Goal: Task Accomplishment & Management: Manage account settings

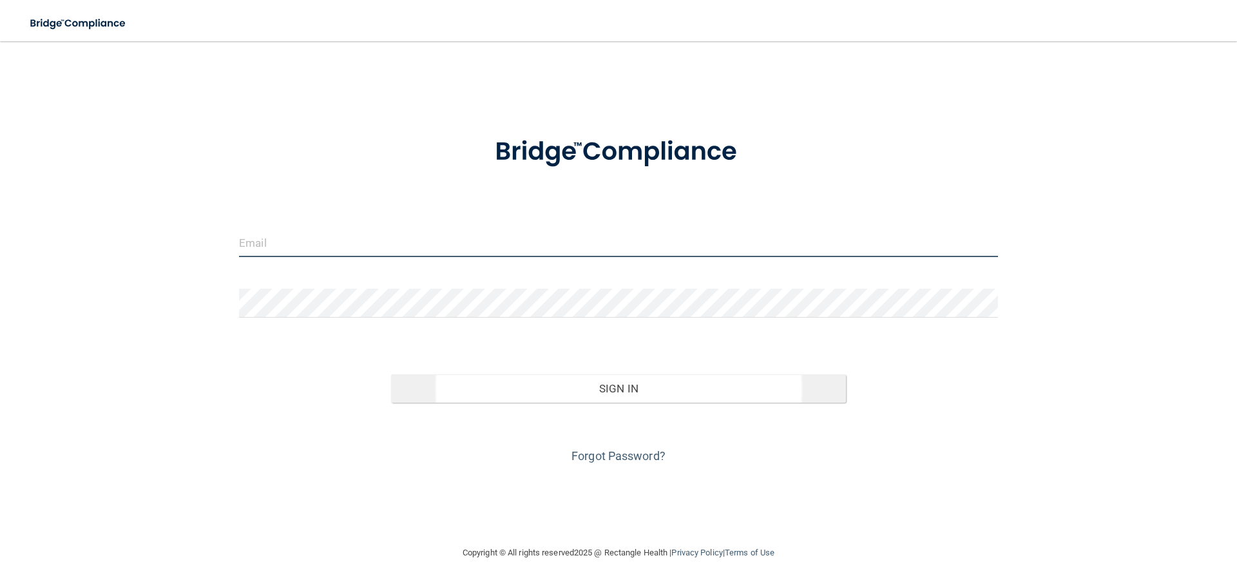
type input "[EMAIL_ADDRESS][PERSON_NAME][DOMAIN_NAME]"
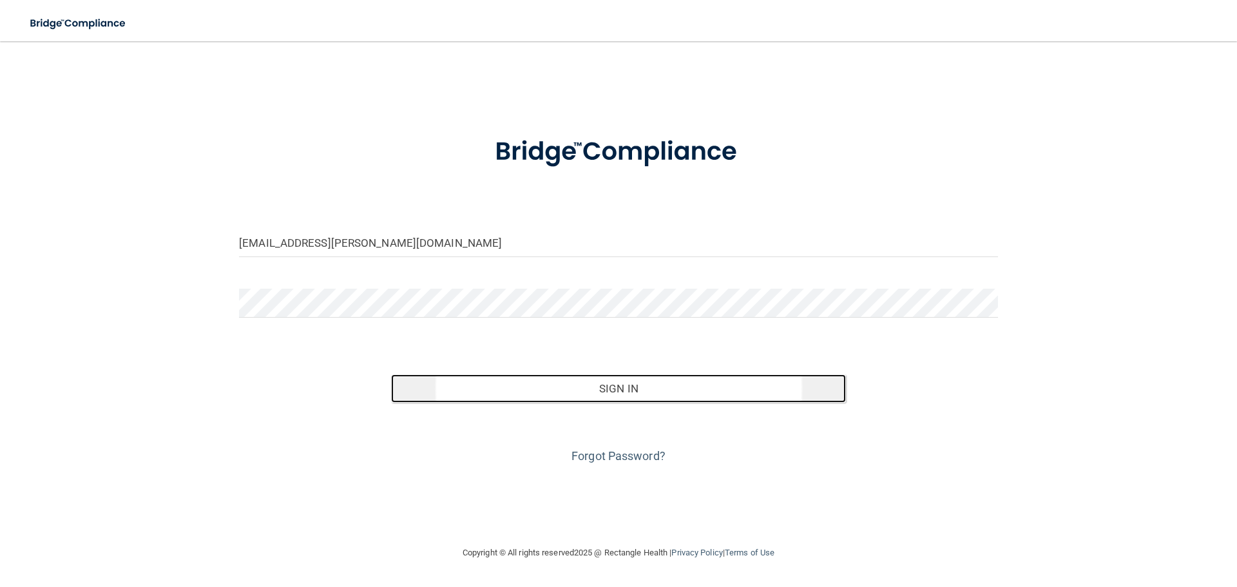
click at [639, 392] on button "Sign In" at bounding box center [618, 388] width 455 height 28
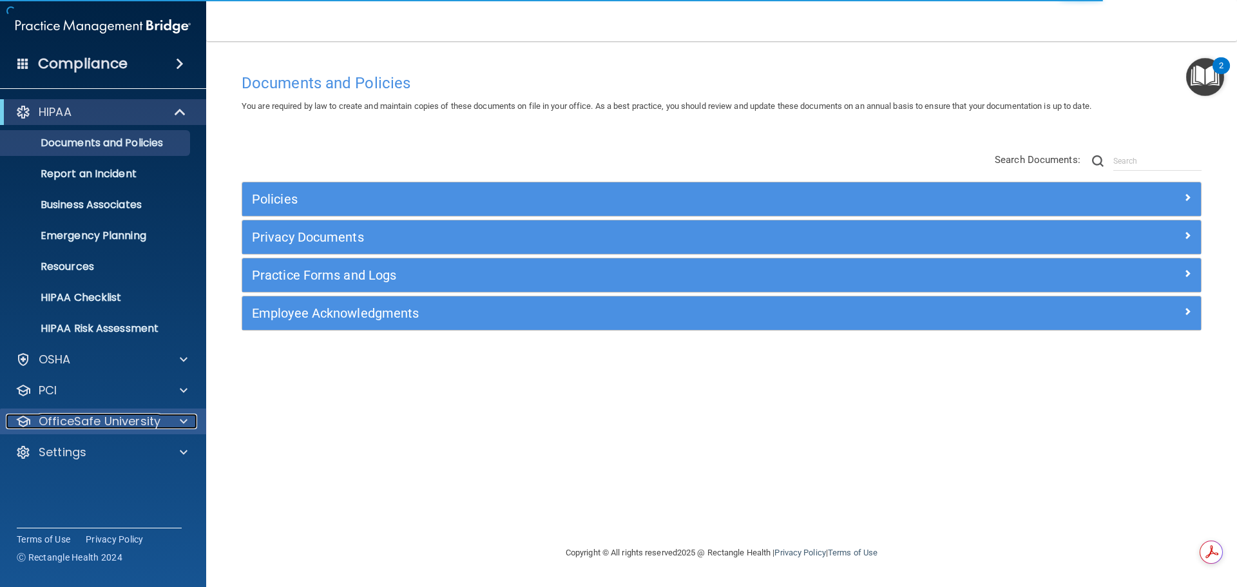
click at [150, 424] on p "OfficeSafe University" at bounding box center [100, 421] width 122 height 15
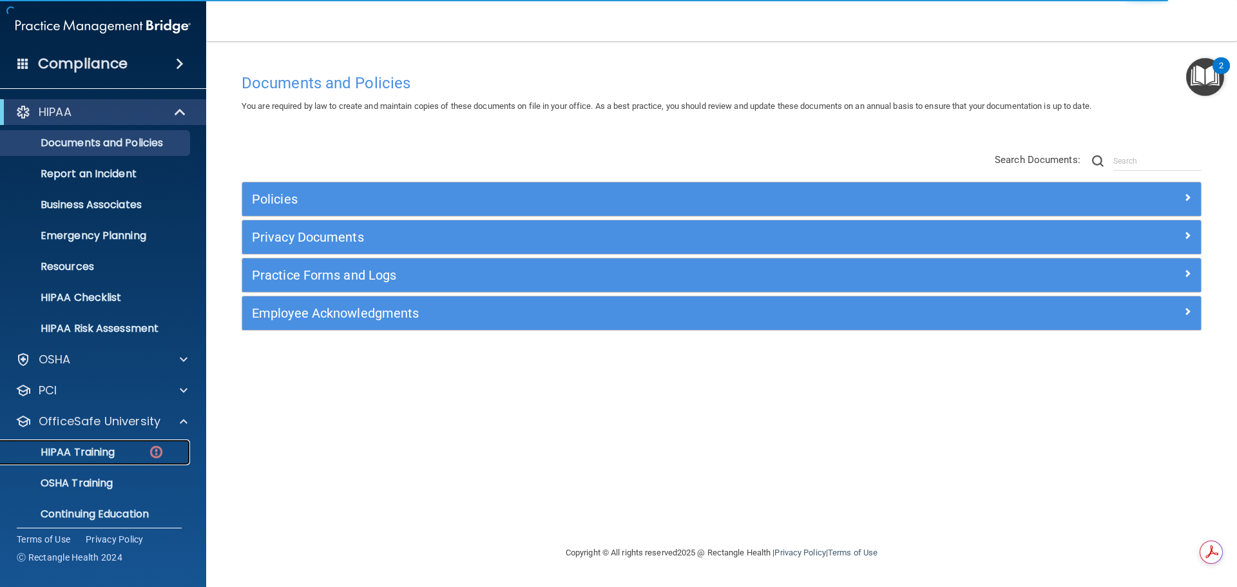
click at [90, 453] on p "HIPAA Training" at bounding box center [61, 452] width 106 height 13
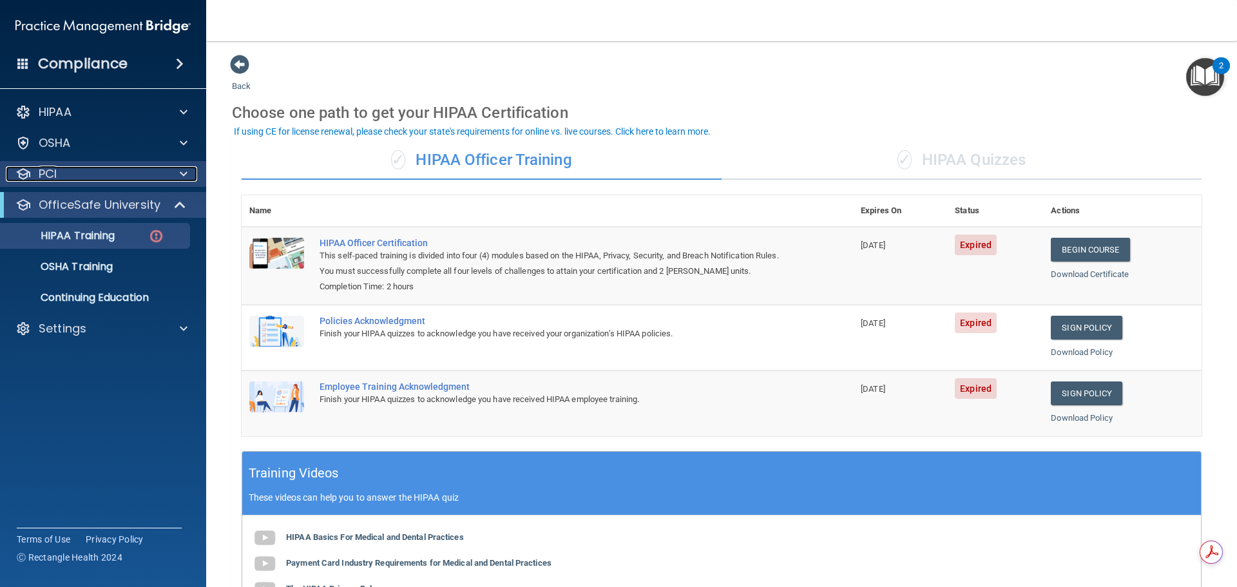
click at [110, 171] on div "PCI" at bounding box center [86, 173] width 160 height 15
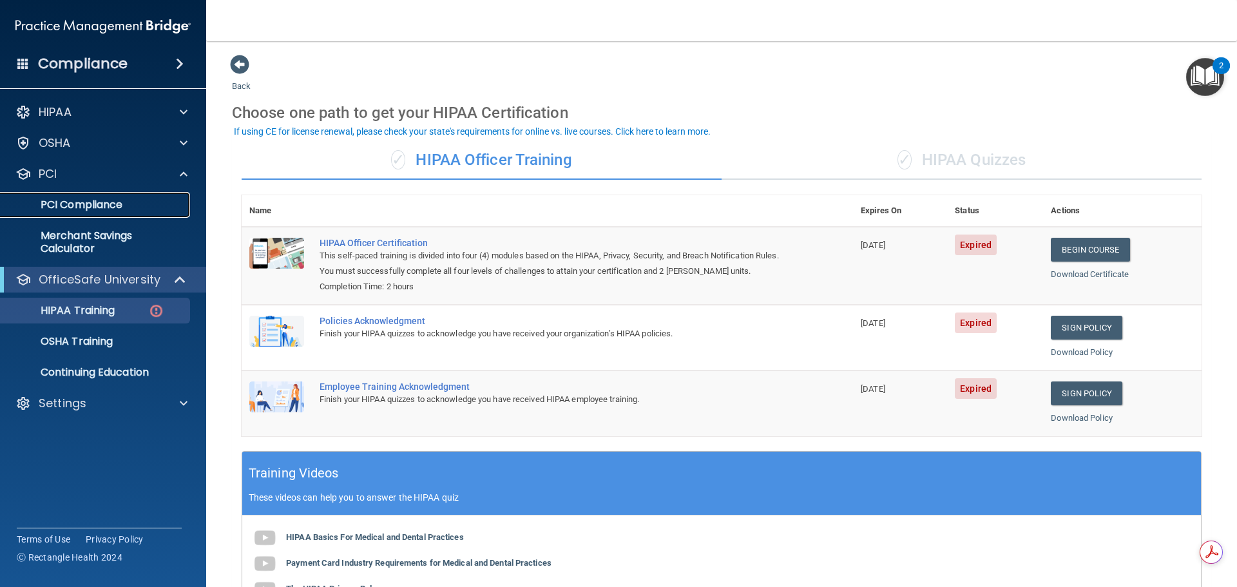
click at [100, 202] on p "PCI Compliance" at bounding box center [96, 204] width 176 height 13
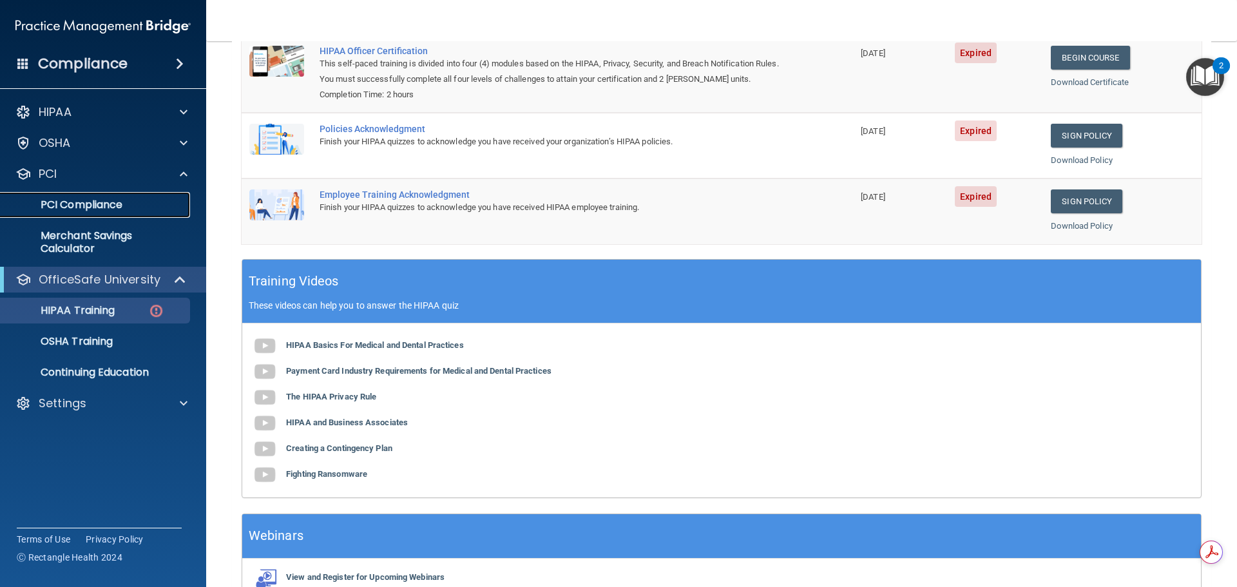
scroll to position [193, 0]
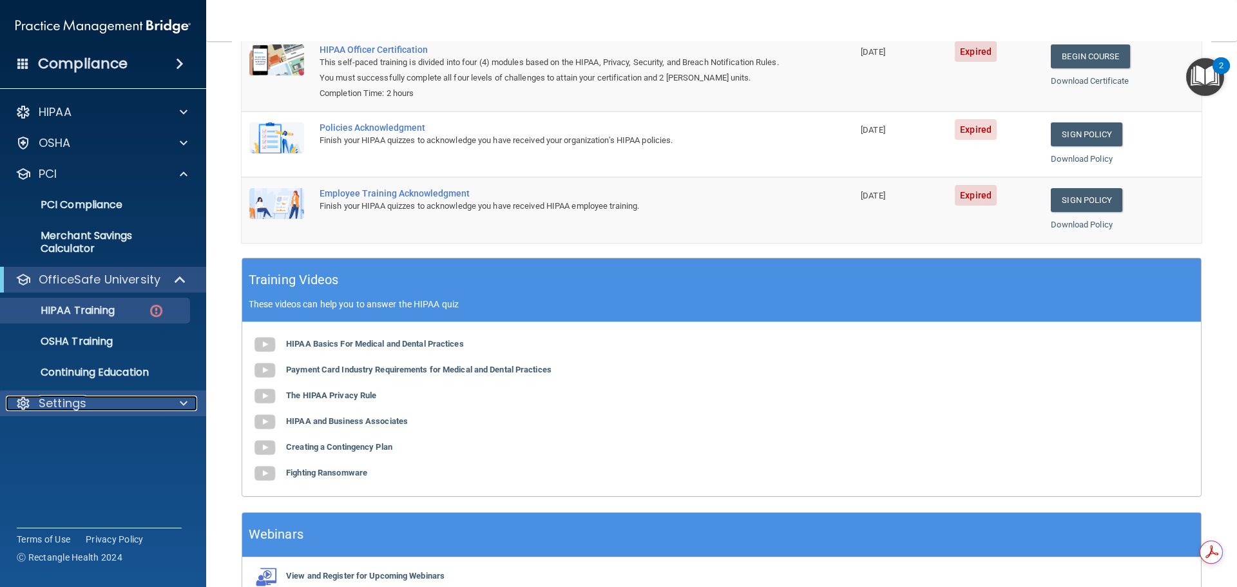
click at [63, 399] on p "Settings" at bounding box center [63, 403] width 48 height 15
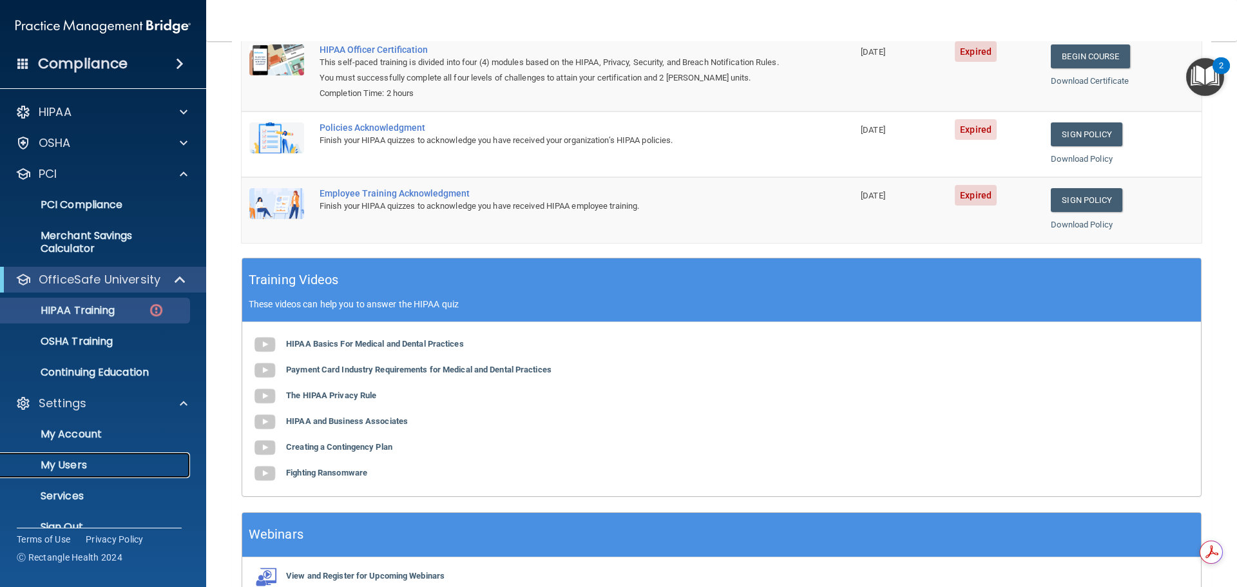
click at [67, 467] on p "My Users" at bounding box center [96, 465] width 176 height 13
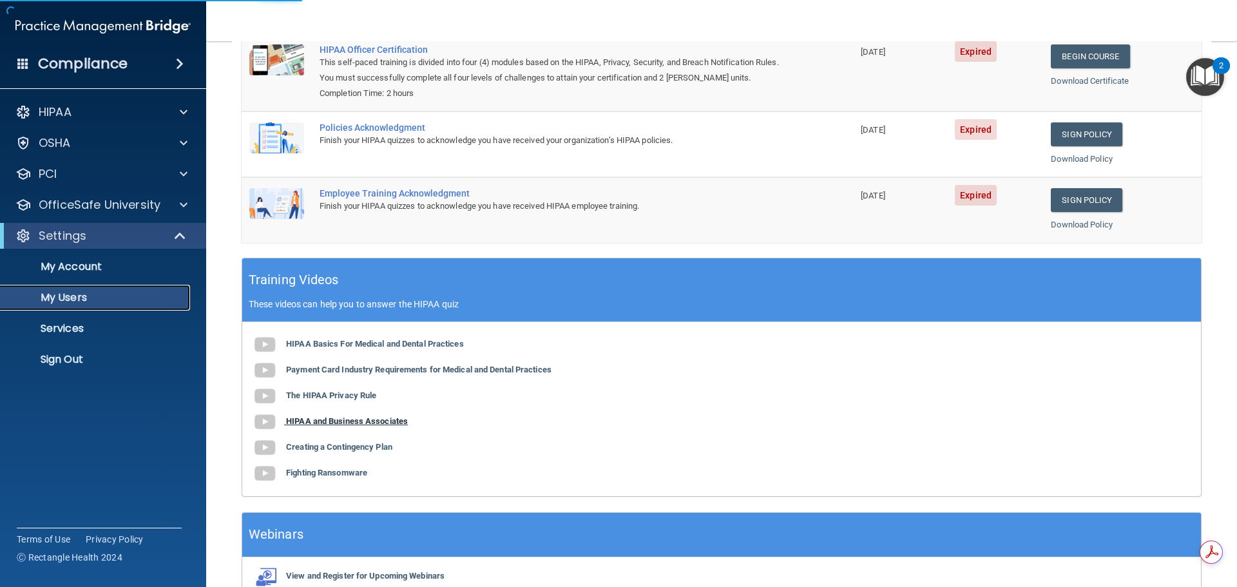
scroll to position [90, 0]
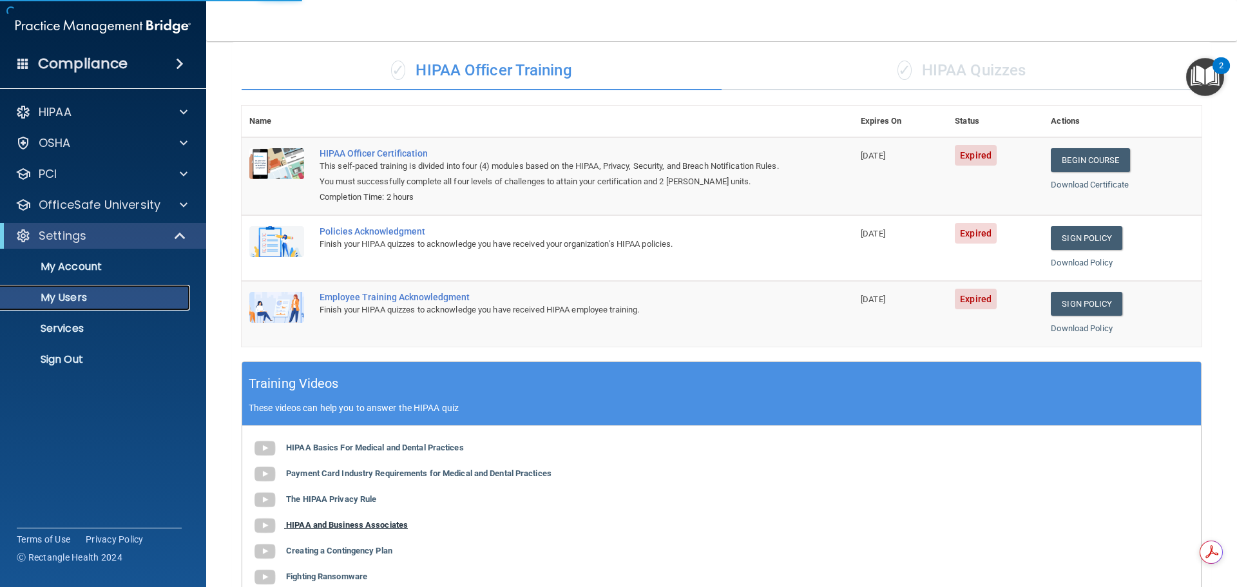
select select "20"
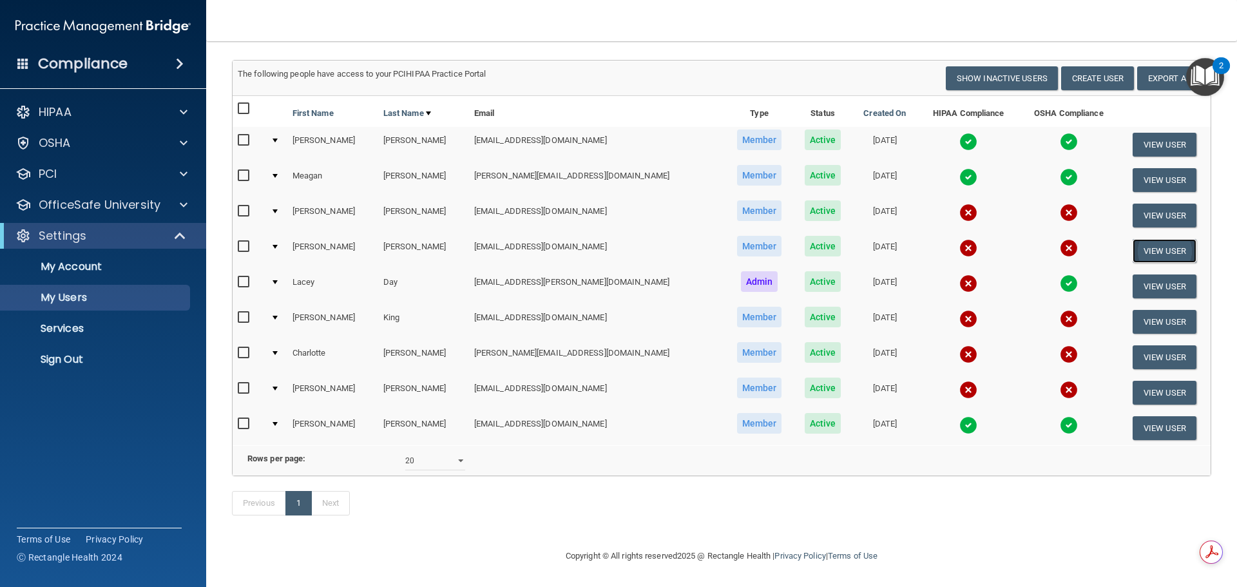
click at [1149, 239] on button "View User" at bounding box center [1164, 251] width 64 height 24
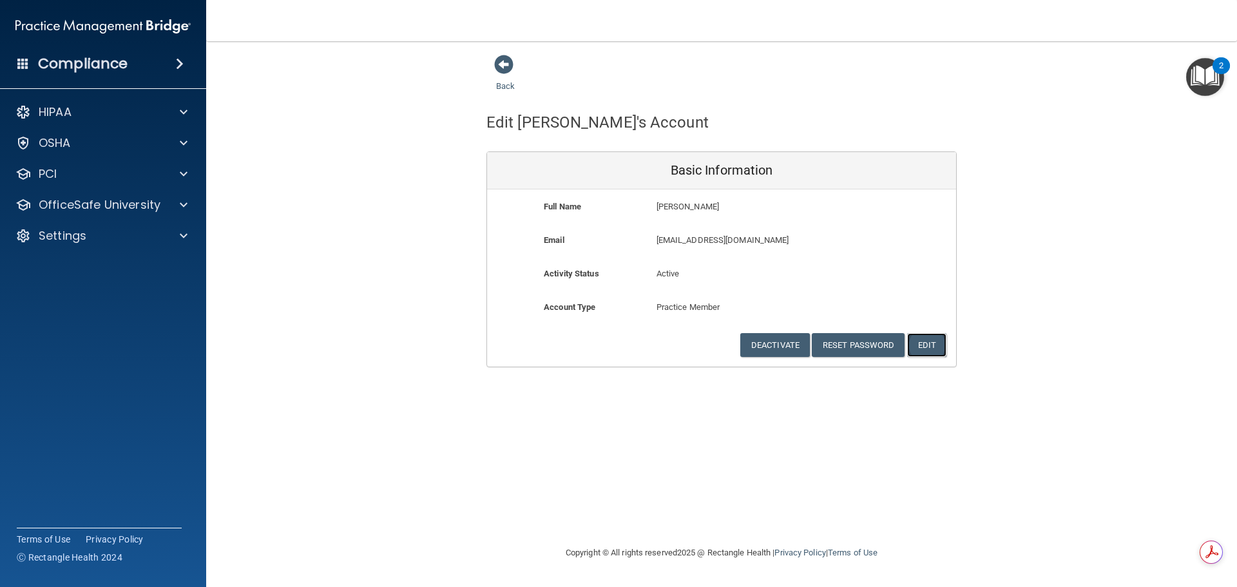
click at [927, 346] on button "Edit" at bounding box center [926, 345] width 39 height 24
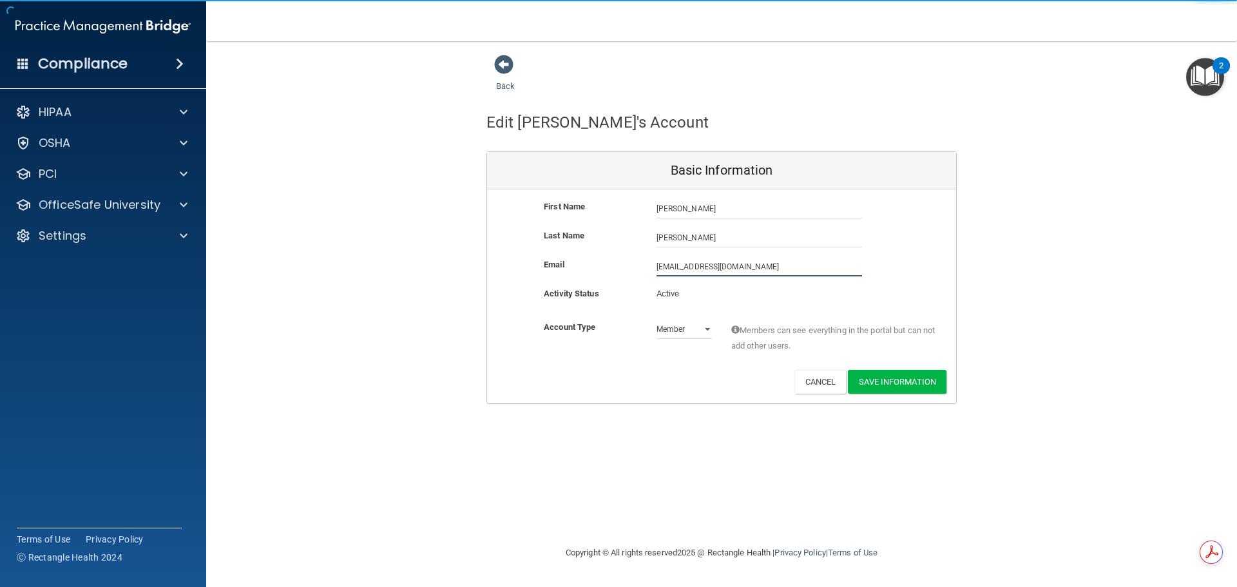
click at [770, 266] on input "[EMAIL_ADDRESS][DOMAIN_NAME]" at bounding box center [758, 266] width 205 height 19
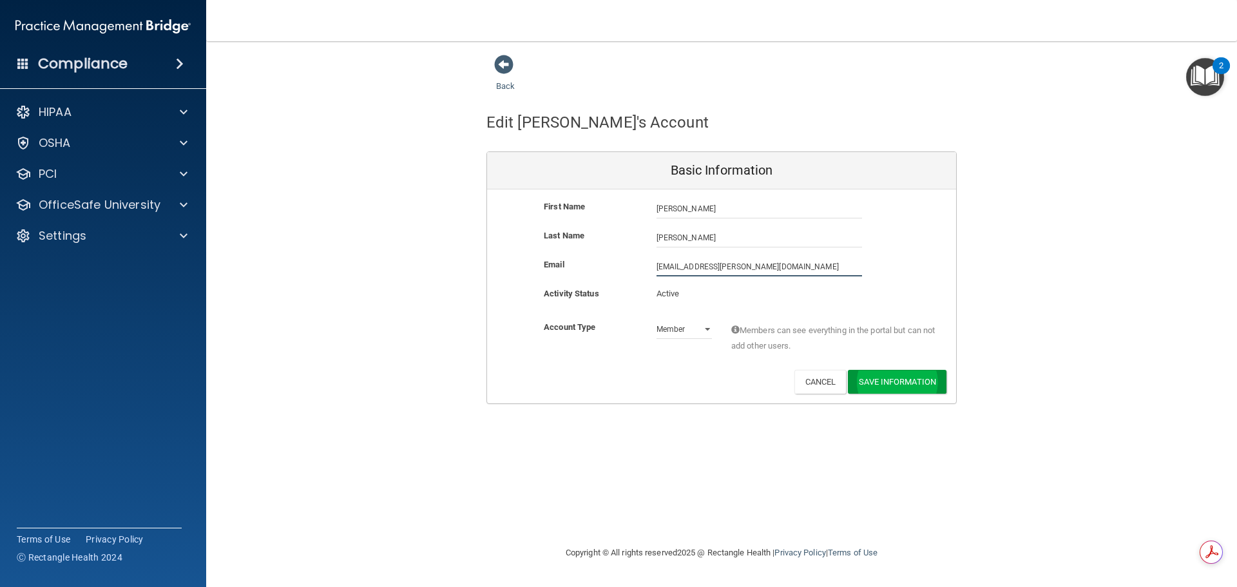
type input "[EMAIL_ADDRESS][PERSON_NAME][DOMAIN_NAME]"
click at [895, 380] on button "Save Information" at bounding box center [897, 384] width 99 height 24
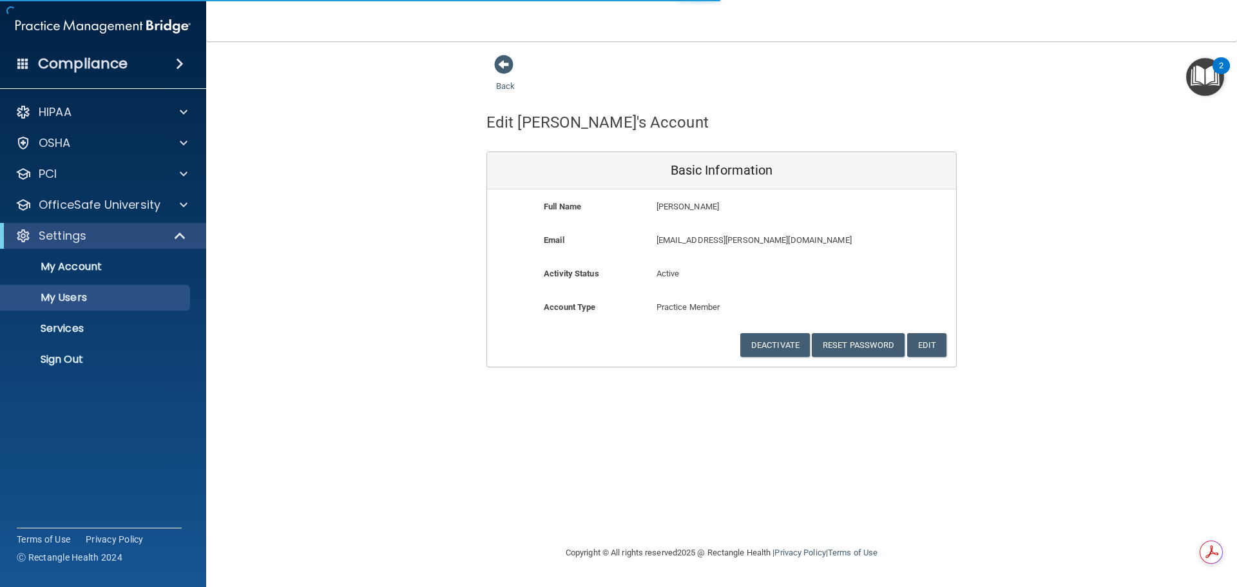
select select "20"
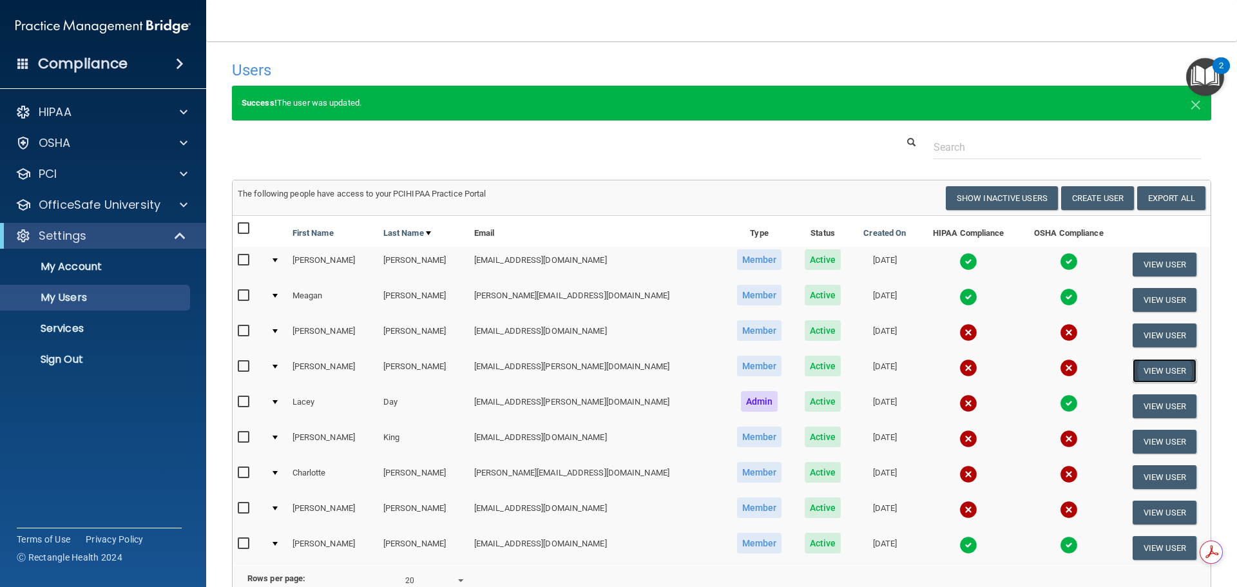
click at [1134, 369] on button "View User" at bounding box center [1164, 371] width 64 height 24
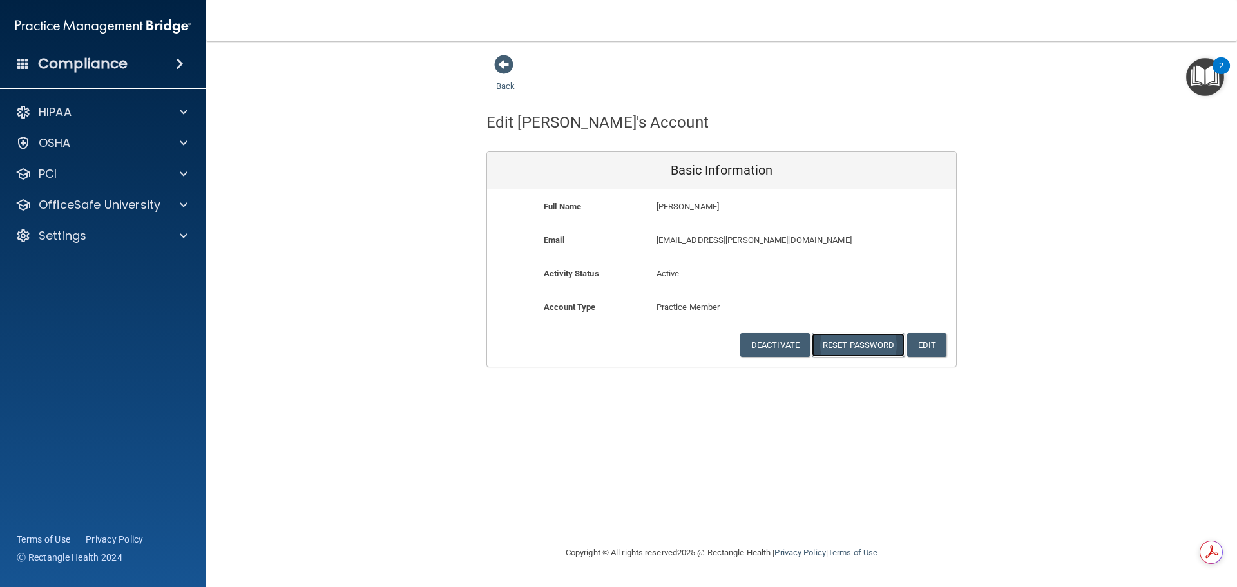
click at [849, 341] on button "Reset Password" at bounding box center [858, 345] width 93 height 24
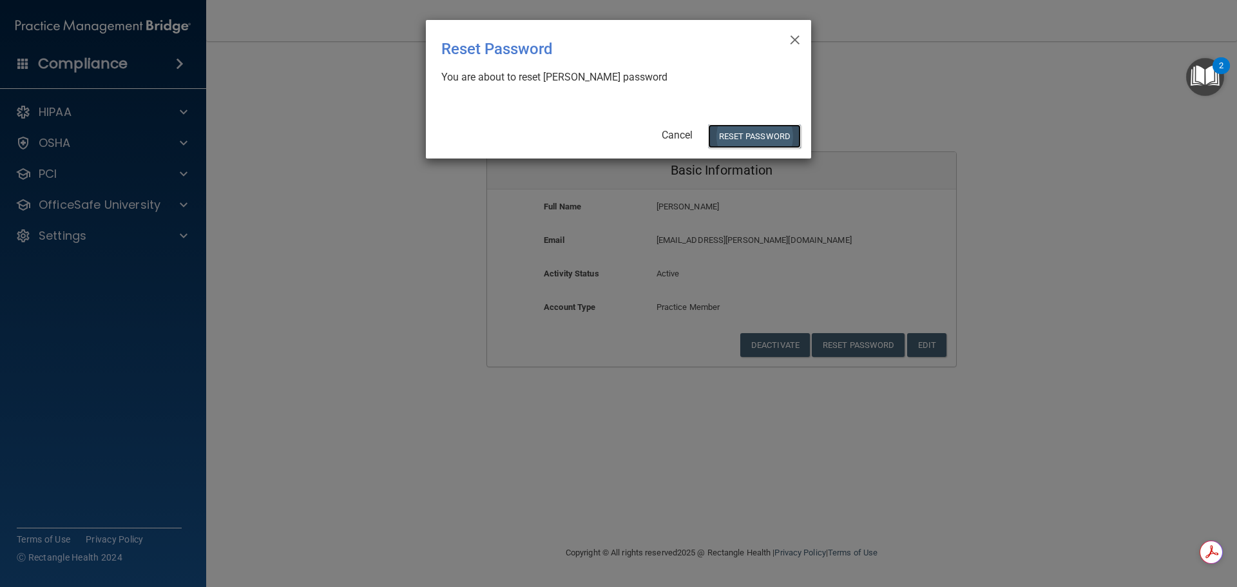
click at [727, 137] on button "Reset Password" at bounding box center [754, 136] width 93 height 24
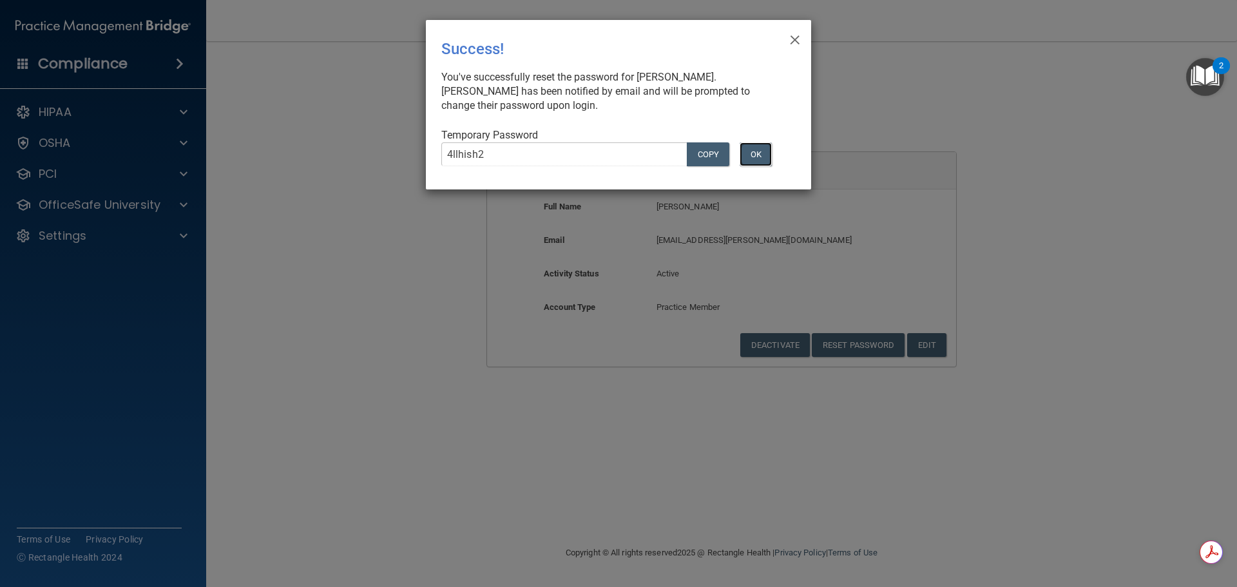
click at [761, 153] on button "OK" at bounding box center [756, 154] width 32 height 24
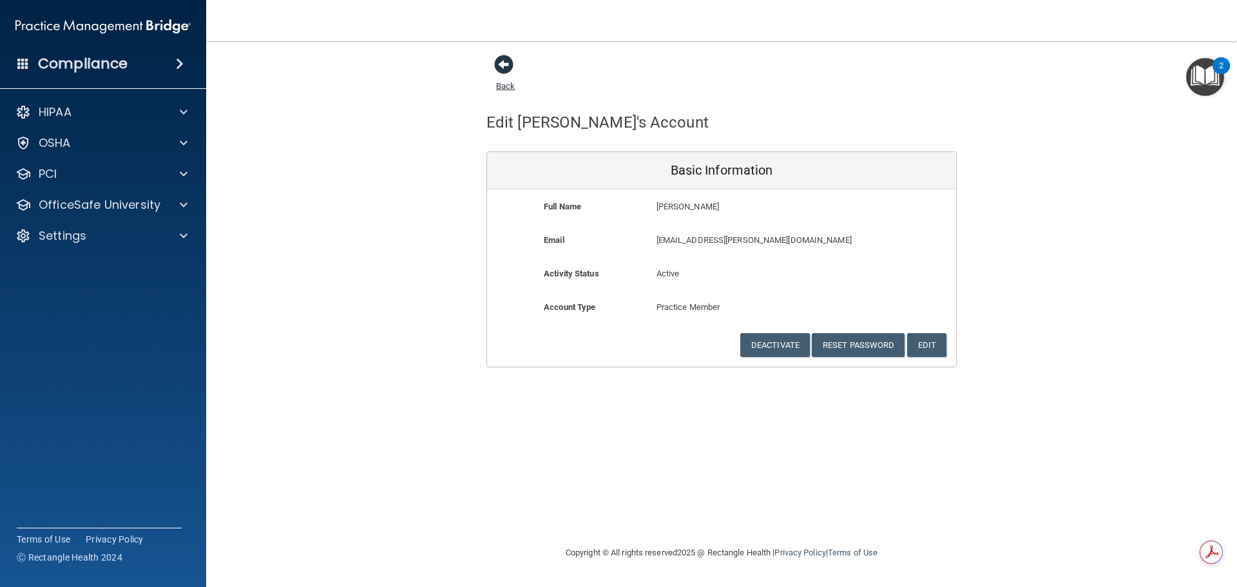
click at [504, 63] on span at bounding box center [503, 64] width 19 height 19
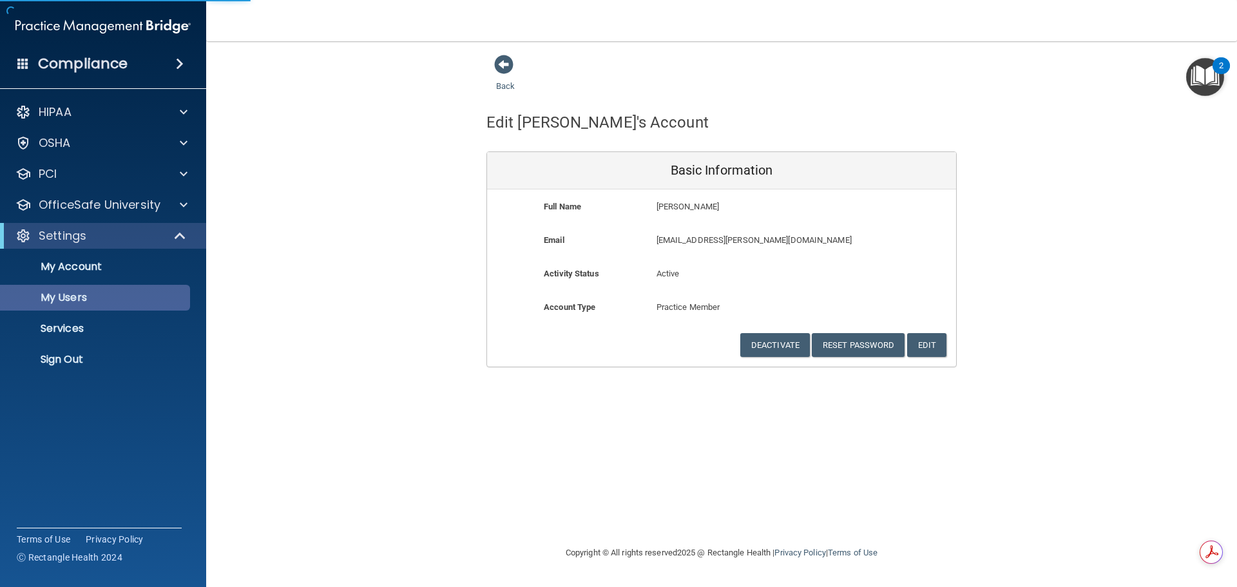
select select "20"
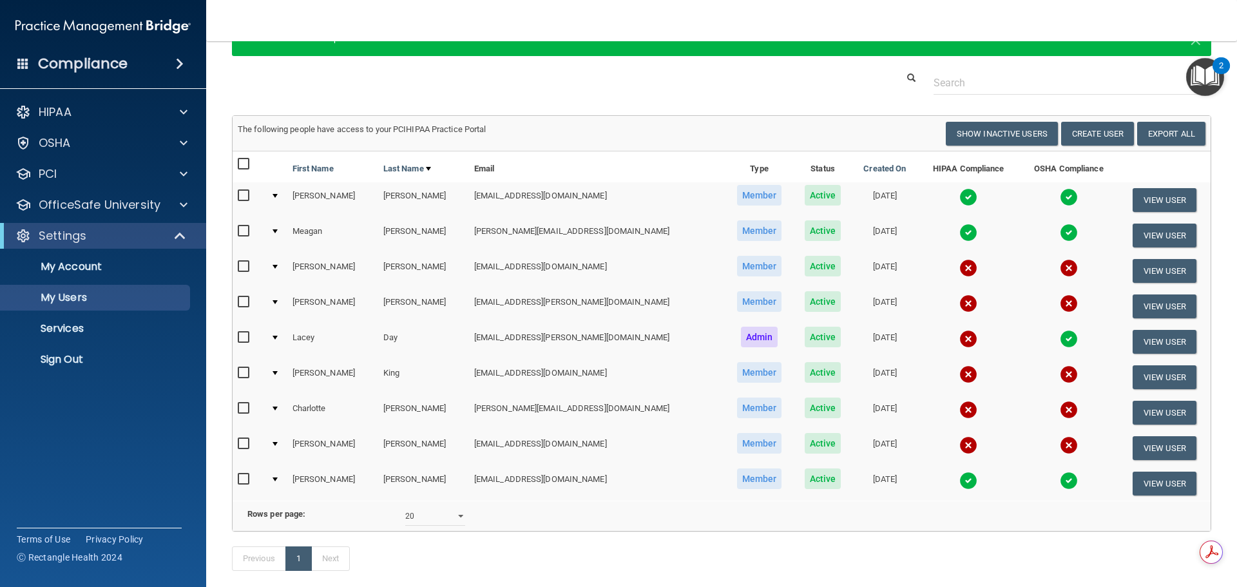
scroll to position [129, 0]
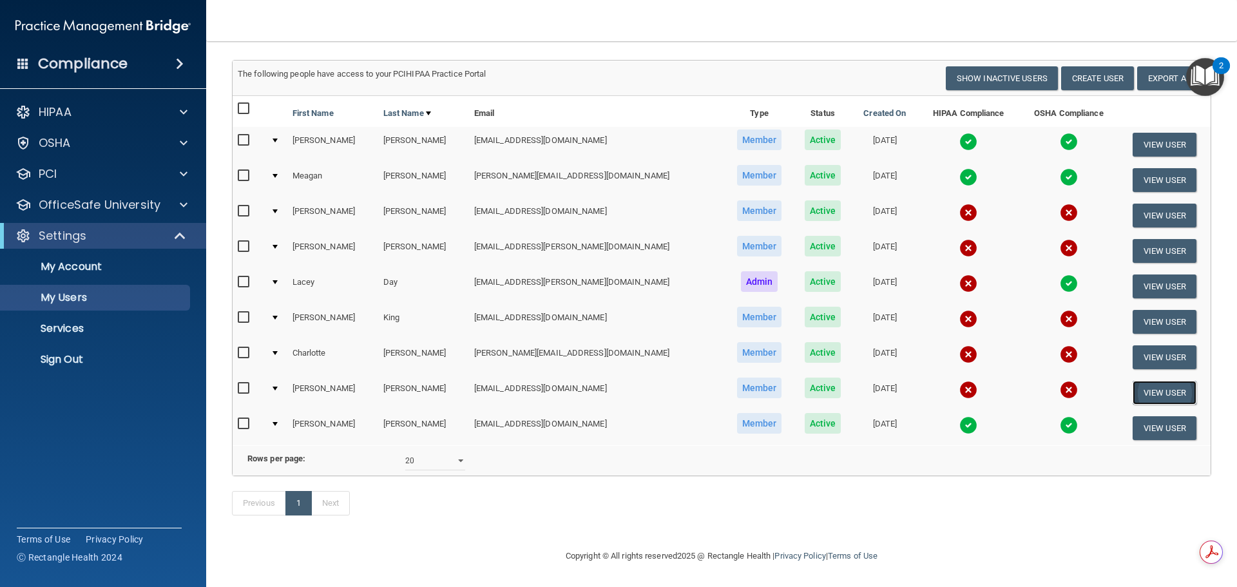
click at [1145, 381] on button "View User" at bounding box center [1164, 393] width 64 height 24
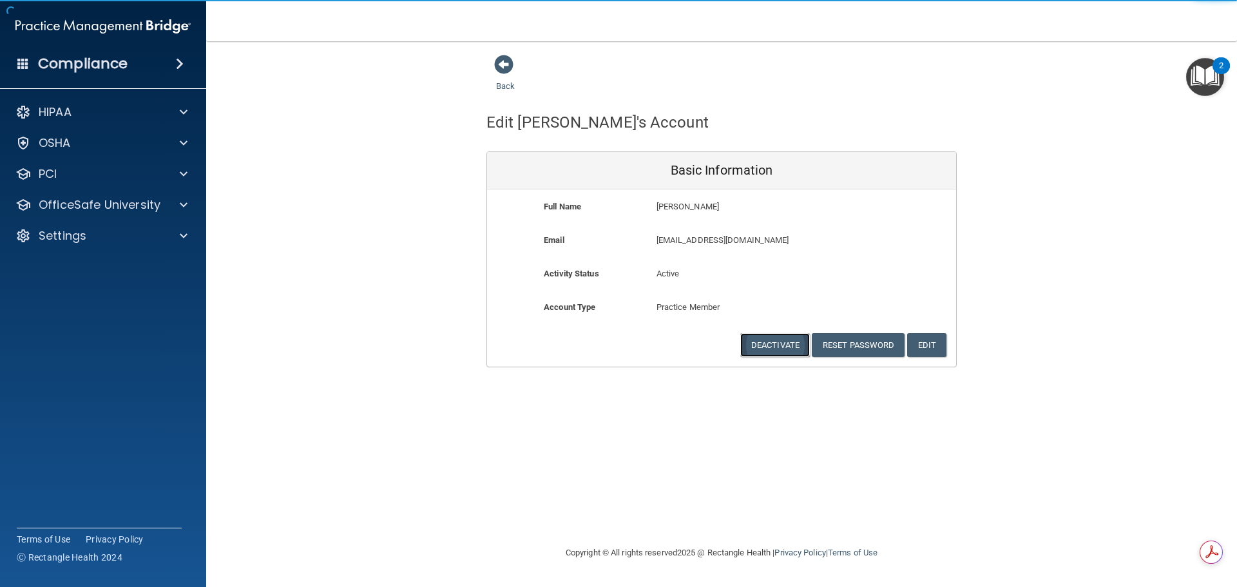
click at [767, 343] on button "Deactivate" at bounding box center [775, 345] width 70 height 24
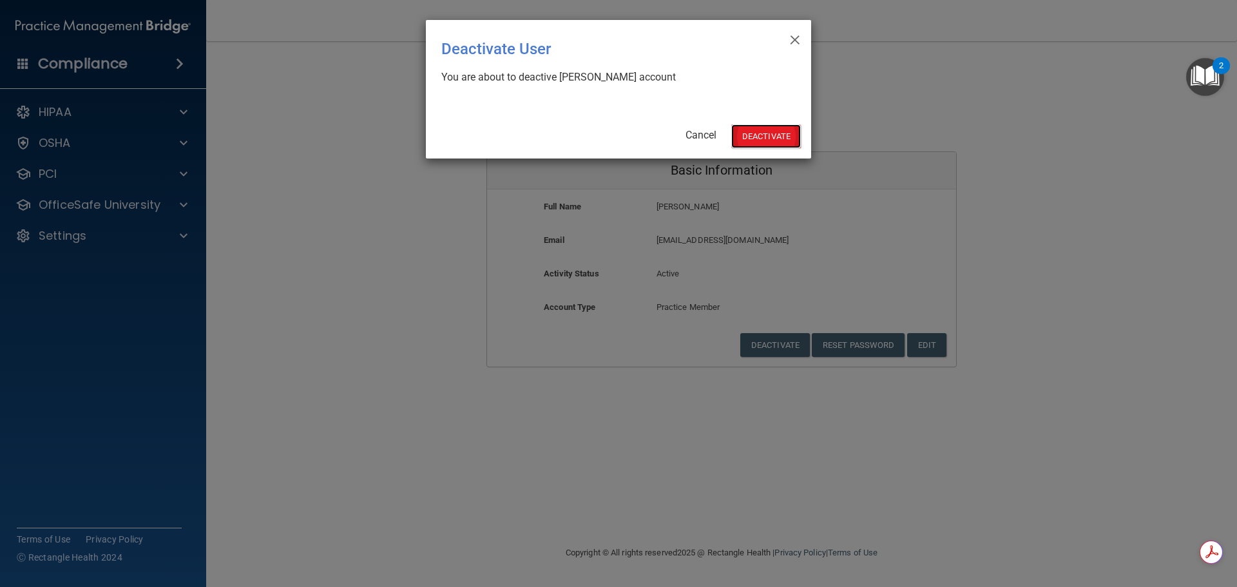
click at [754, 140] on button "Deactivate" at bounding box center [766, 136] width 70 height 24
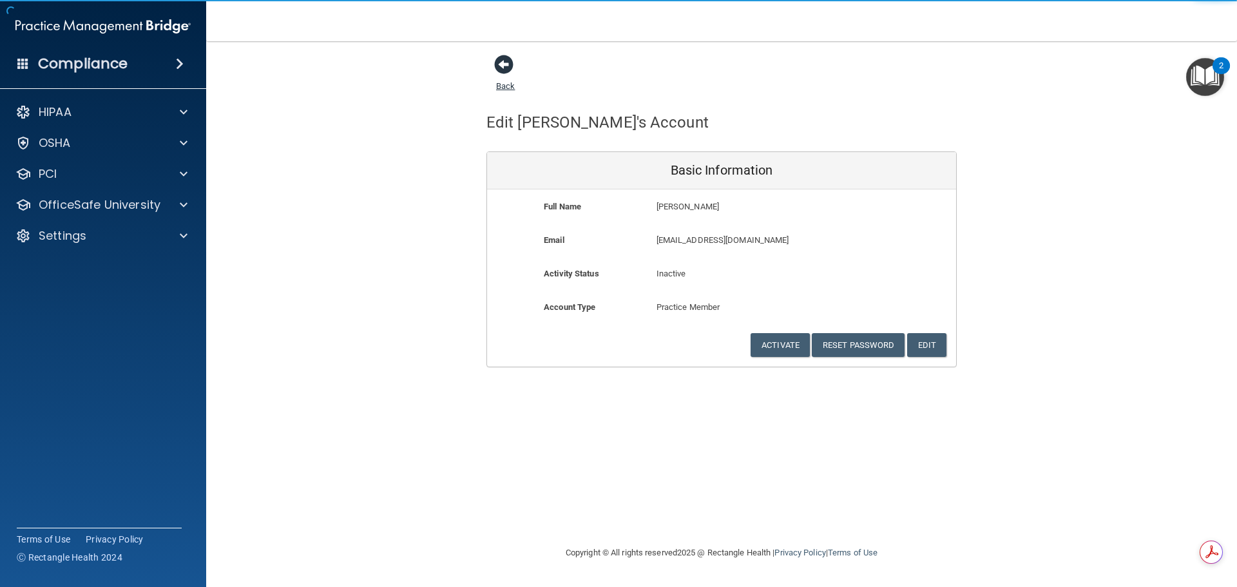
click at [502, 63] on span at bounding box center [503, 64] width 19 height 19
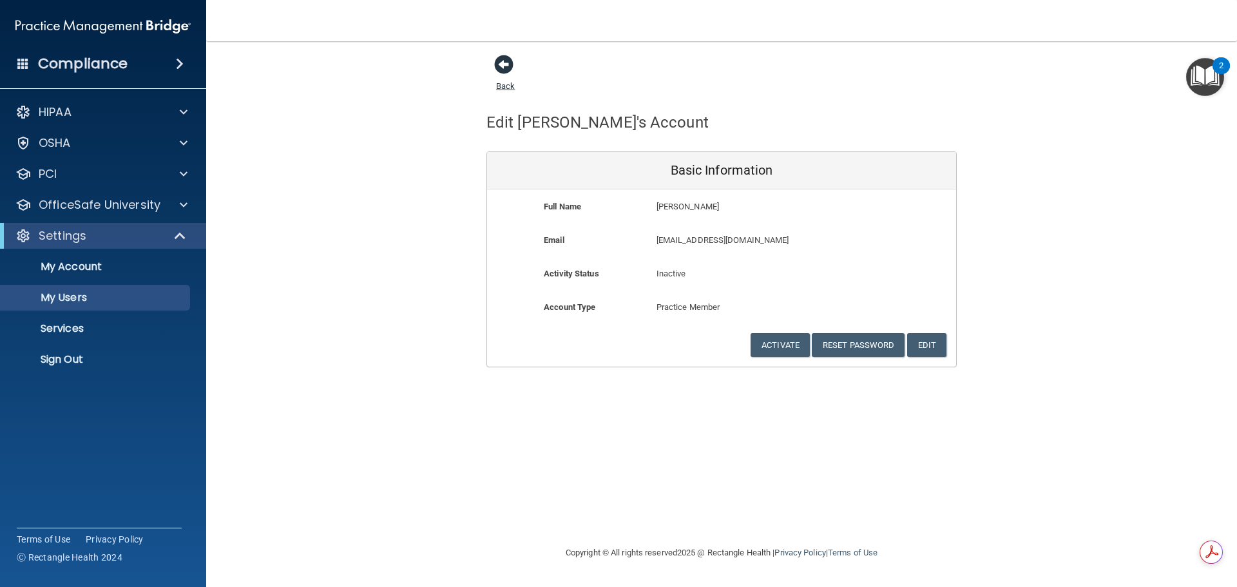
select select "20"
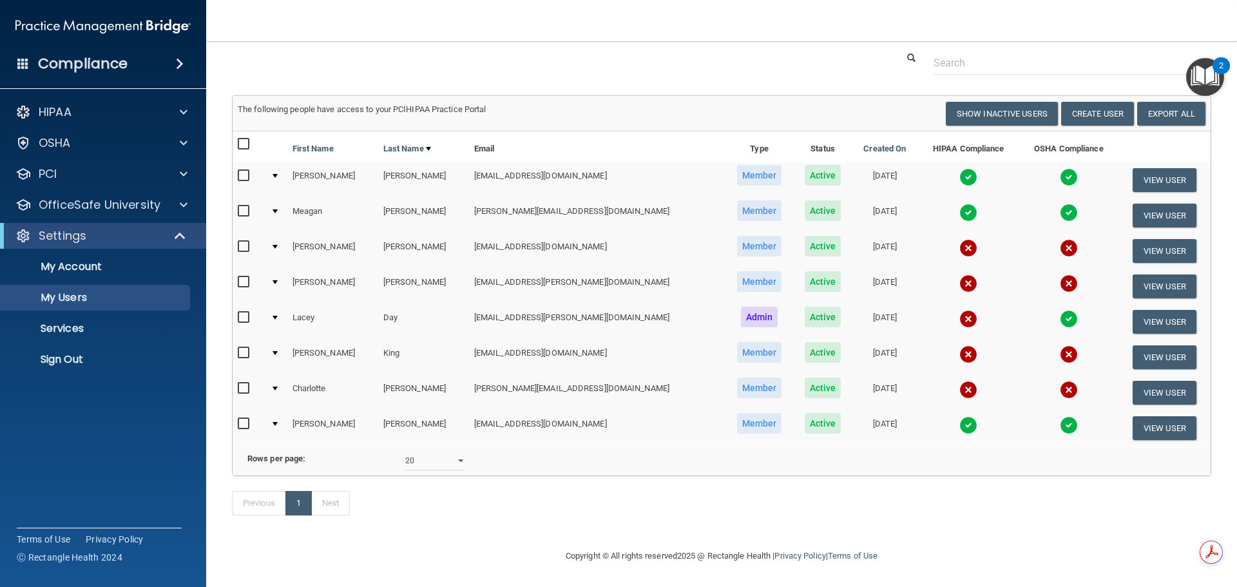
scroll to position [104, 0]
click at [1136, 204] on button "View User" at bounding box center [1164, 216] width 64 height 24
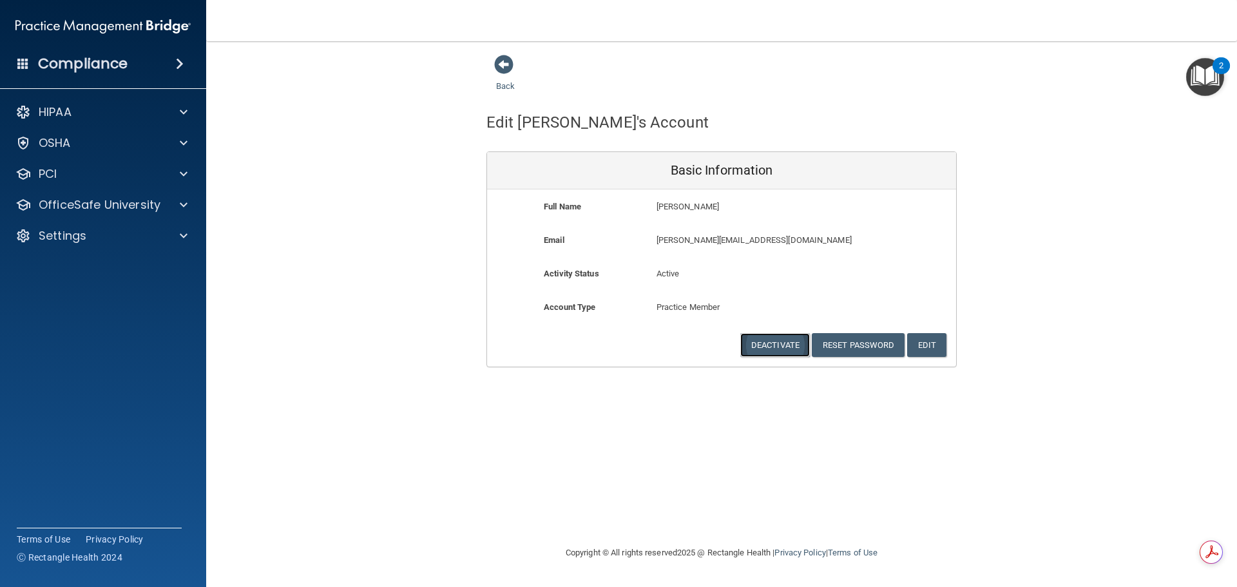
click at [766, 348] on button "Deactivate" at bounding box center [775, 345] width 70 height 24
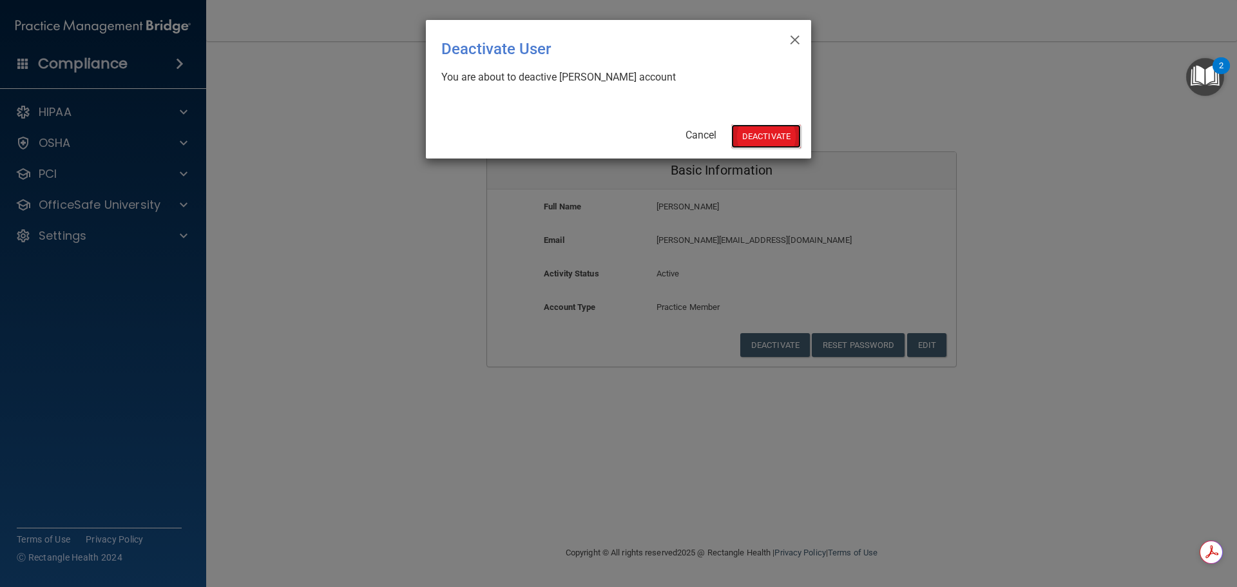
click at [760, 138] on button "Deactivate" at bounding box center [766, 136] width 70 height 24
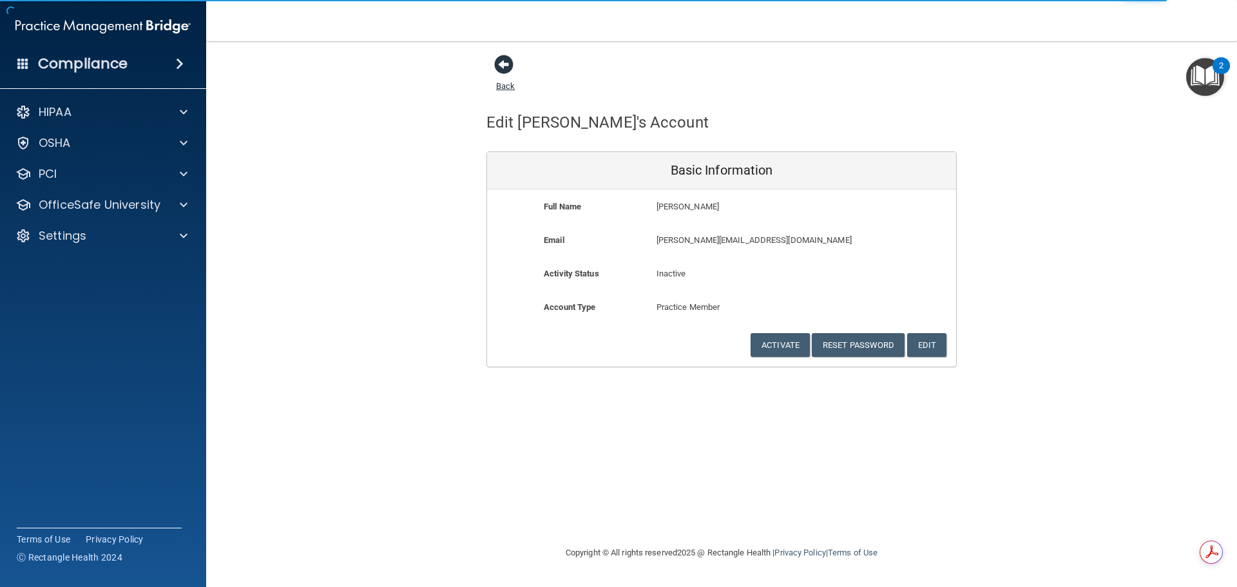
click at [501, 64] on span at bounding box center [503, 64] width 19 height 19
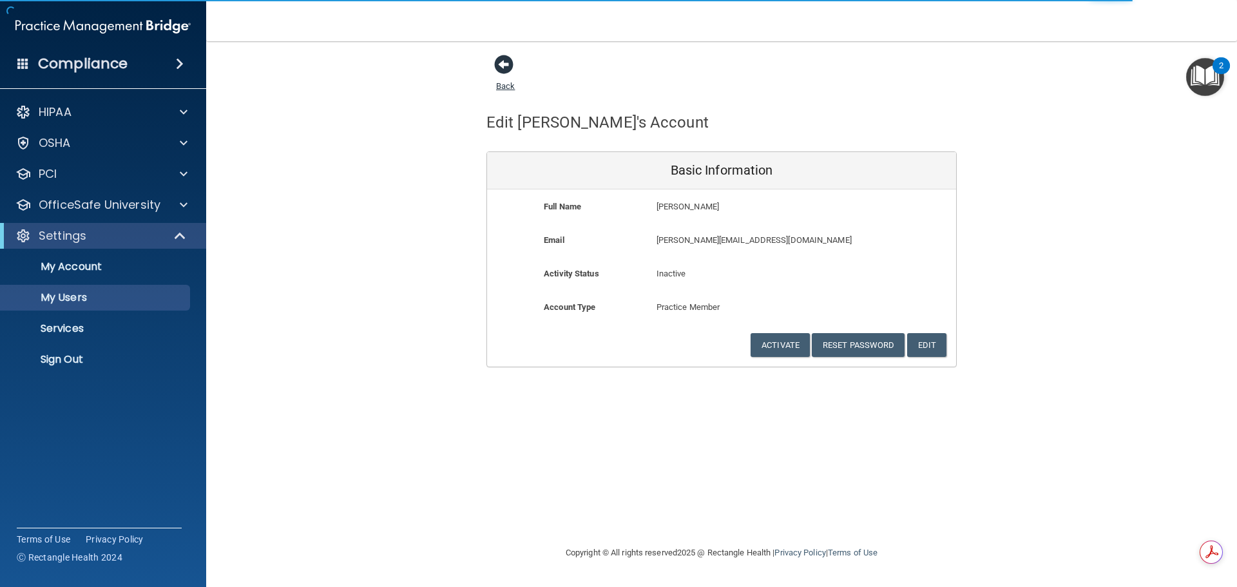
select select "20"
